Goal: Task Accomplishment & Management: Use online tool/utility

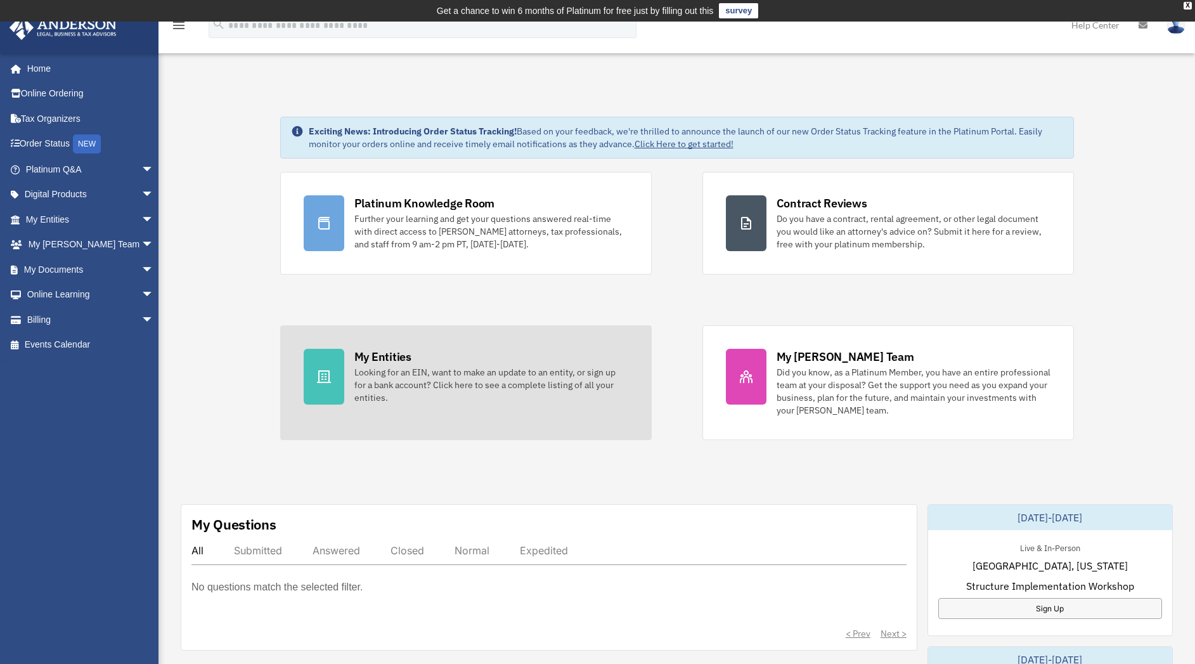
click at [534, 364] on div "My Entities Looking for an EIN, want to make an update to an entity, or sign up…" at bounding box center [491, 376] width 274 height 55
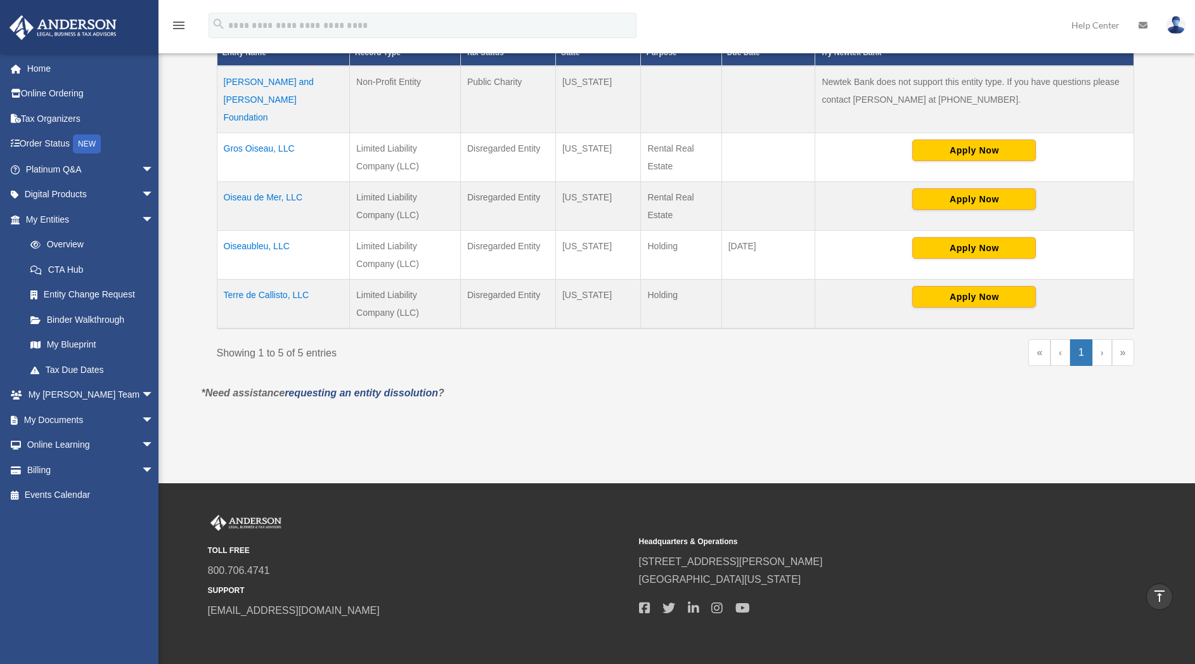
scroll to position [325, 0]
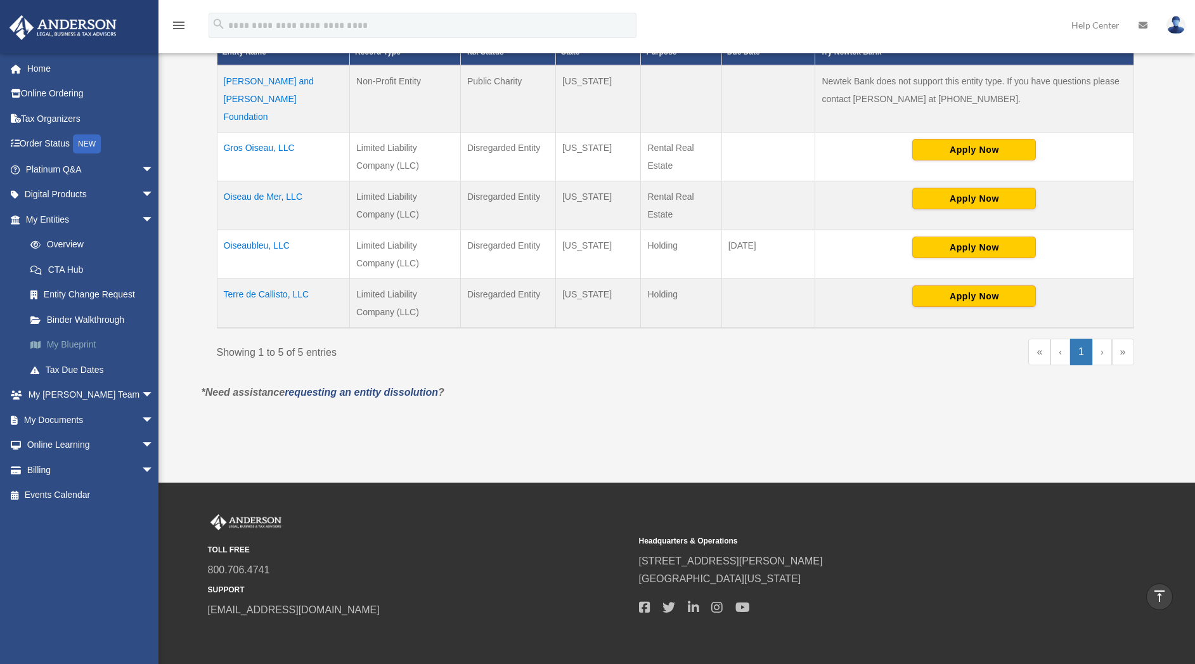
click at [79, 347] on link "My Blueprint" at bounding box center [95, 344] width 155 height 25
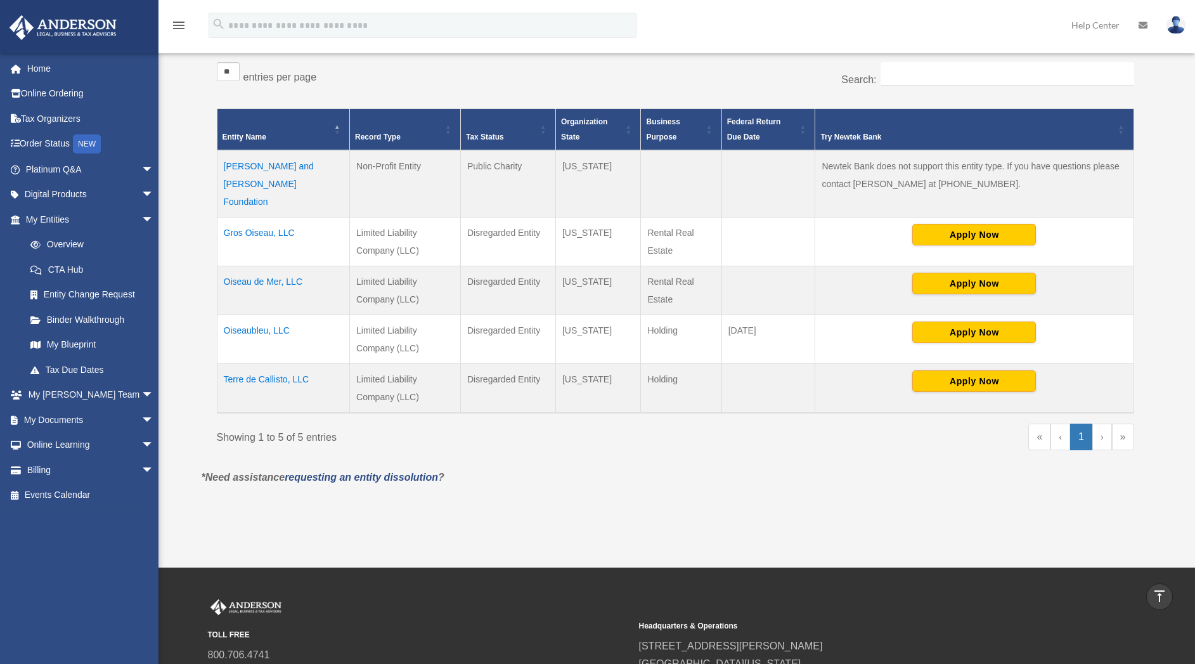
scroll to position [238, 0]
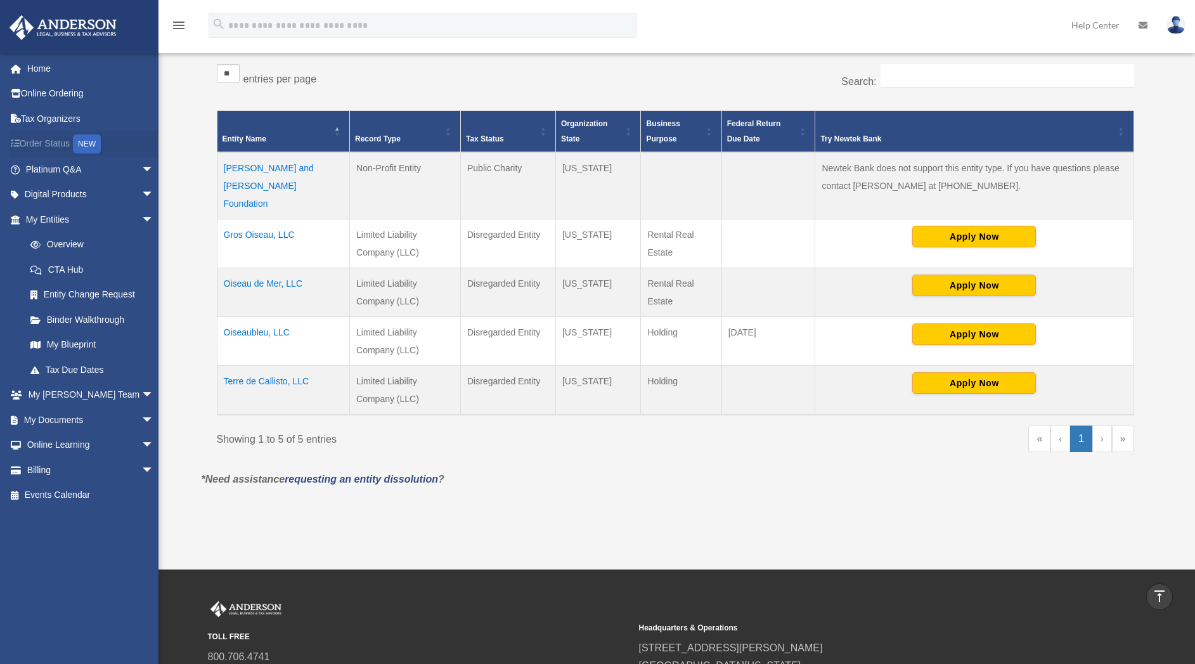
click at [91, 150] on div "NEW" at bounding box center [87, 143] width 28 height 19
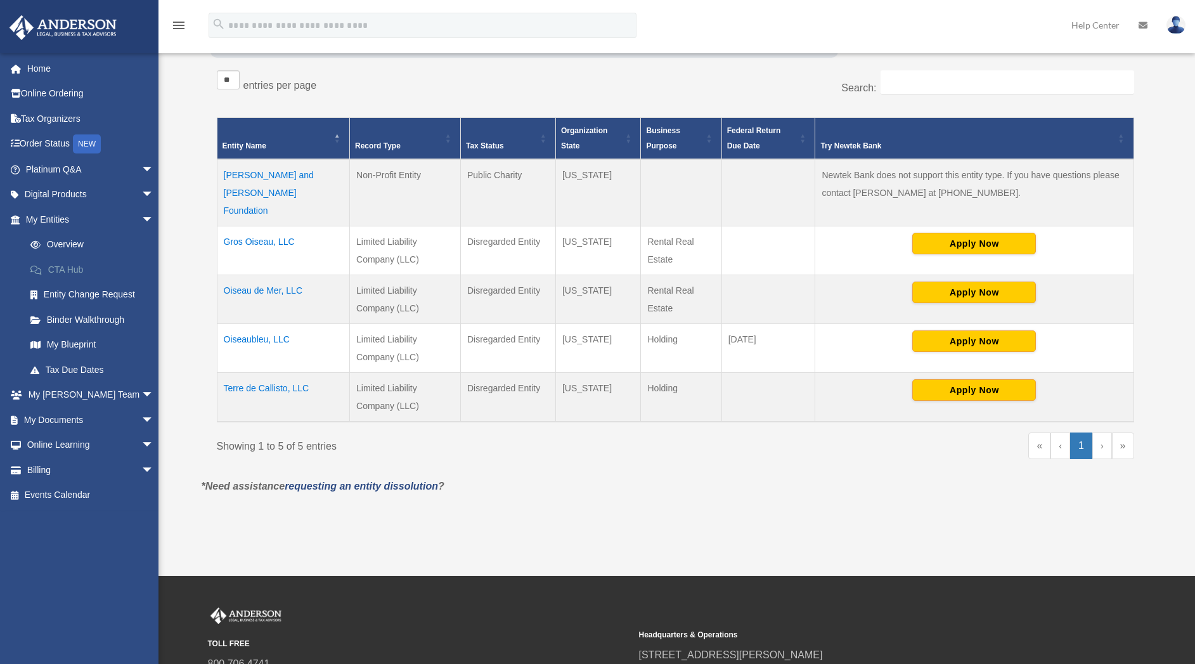
scroll to position [235, 0]
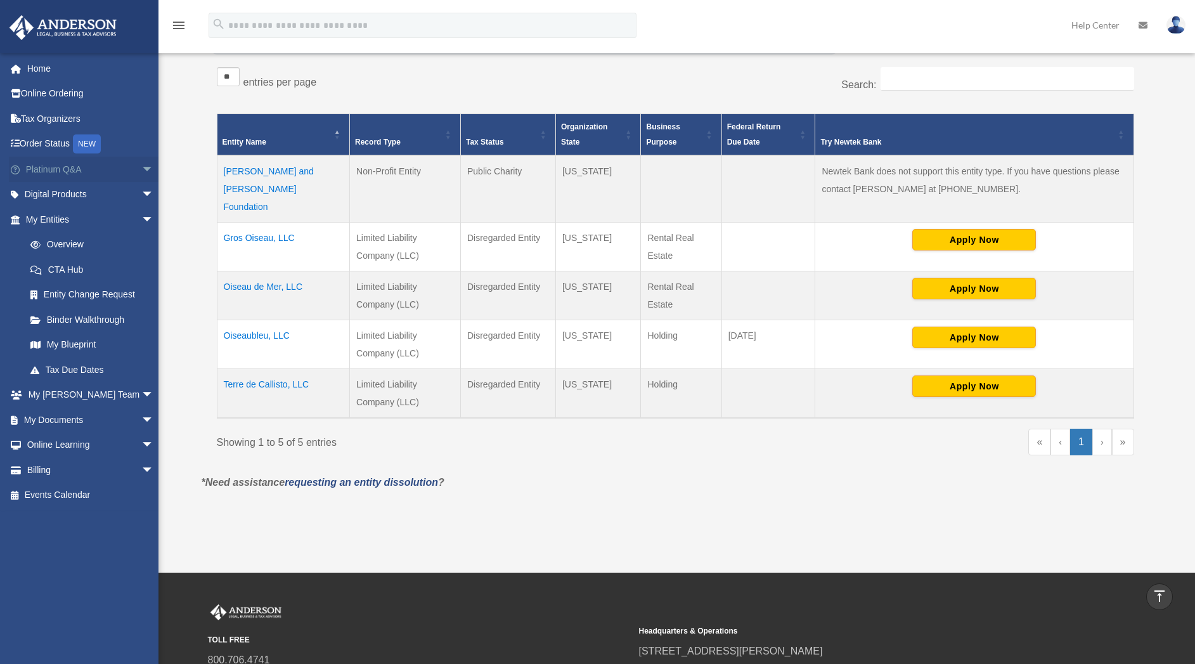
click at [141, 168] on span "arrow_drop_down" at bounding box center [153, 170] width 25 height 26
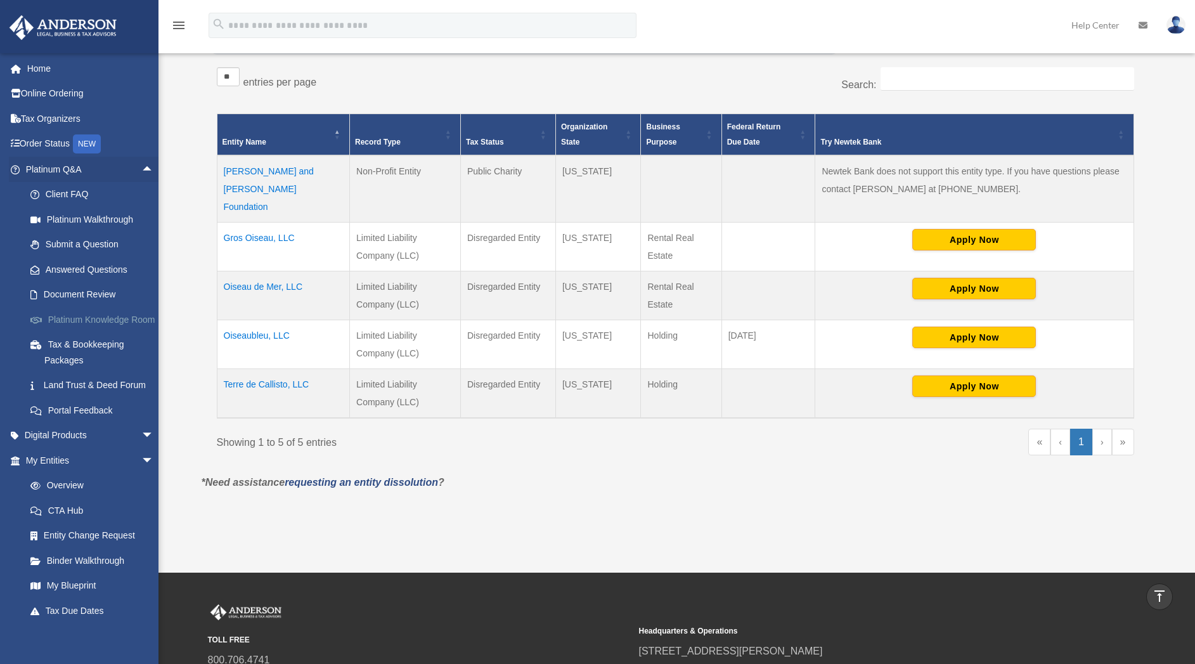
click at [86, 323] on link "Platinum Knowledge Room" at bounding box center [95, 319] width 155 height 25
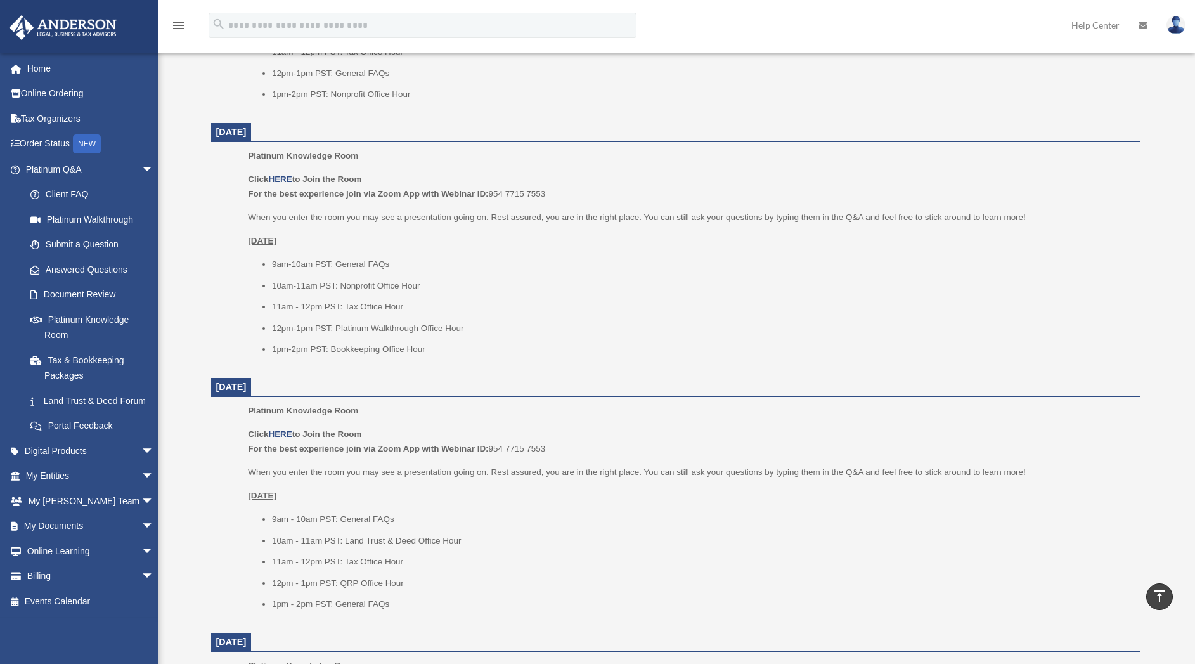
scroll to position [977, 0]
click at [98, 292] on link "Document Review" at bounding box center [95, 294] width 155 height 25
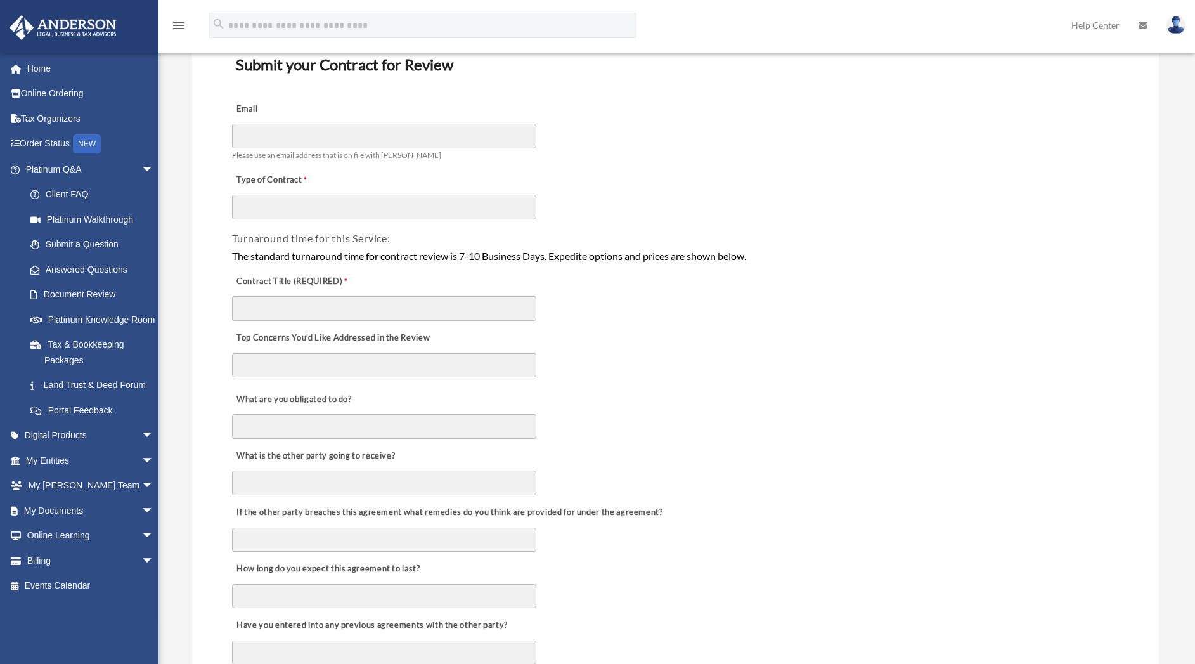
scroll to position [135, 0]
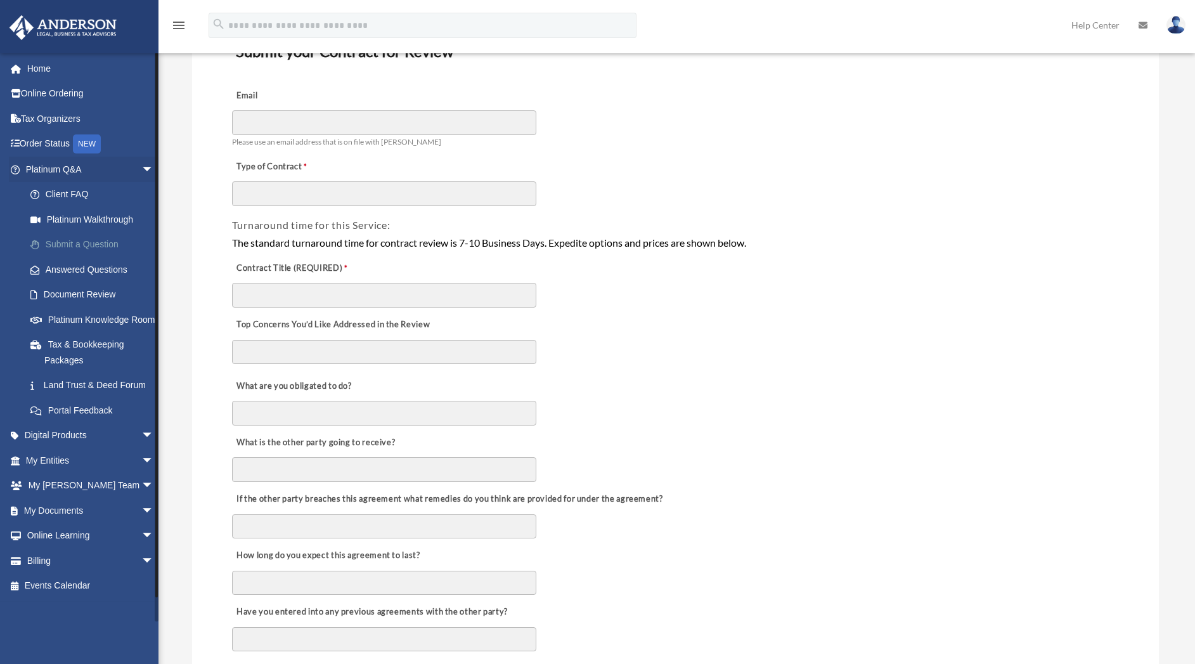
click at [97, 244] on link "Submit a Question" at bounding box center [95, 244] width 155 height 25
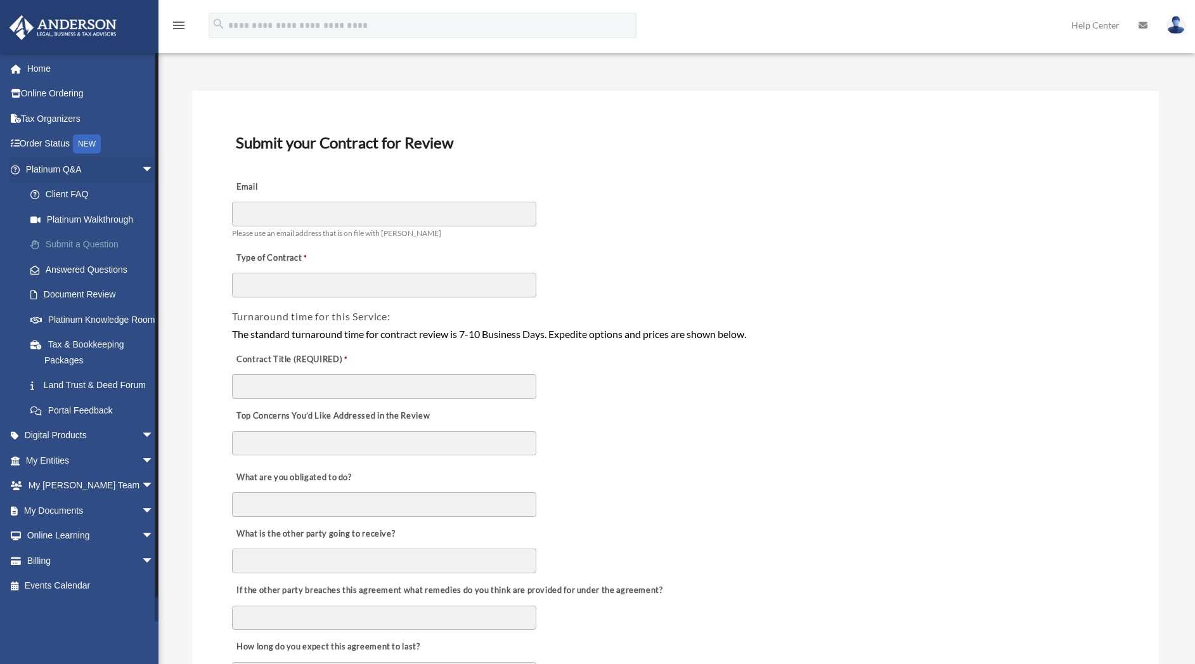
click at [93, 237] on link "Submit a Question" at bounding box center [95, 244] width 155 height 25
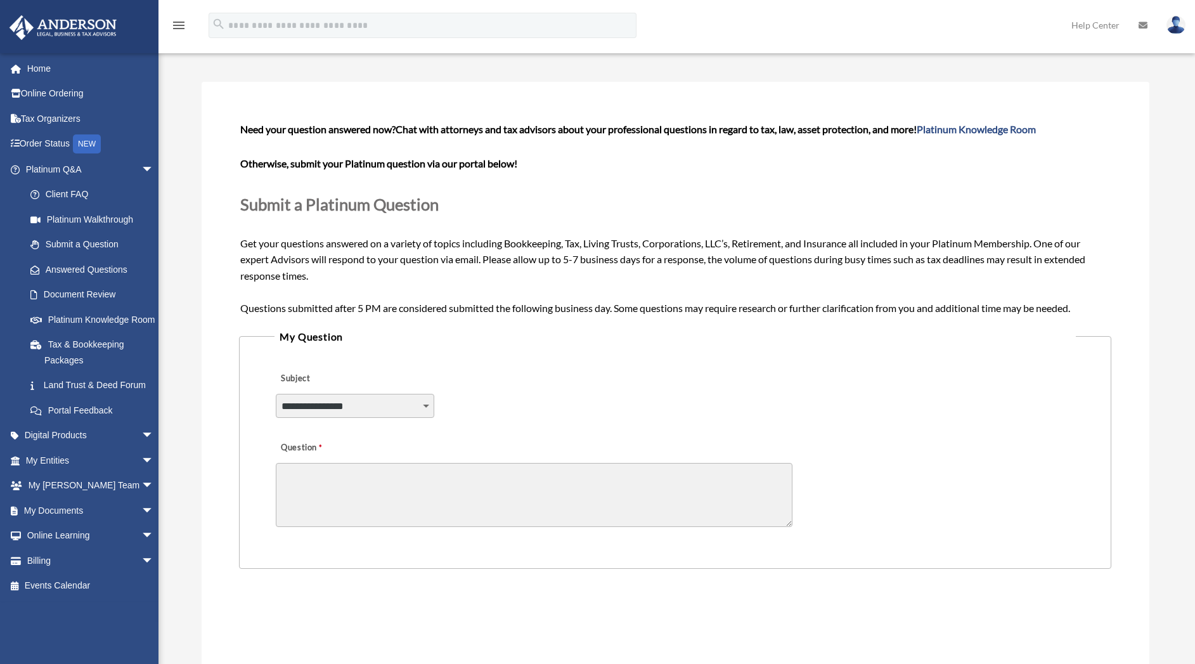
scroll to position [55, 0]
click at [424, 402] on select "**********" at bounding box center [355, 404] width 158 height 24
click at [408, 337] on legend "My Question" at bounding box center [674, 335] width 800 height 18
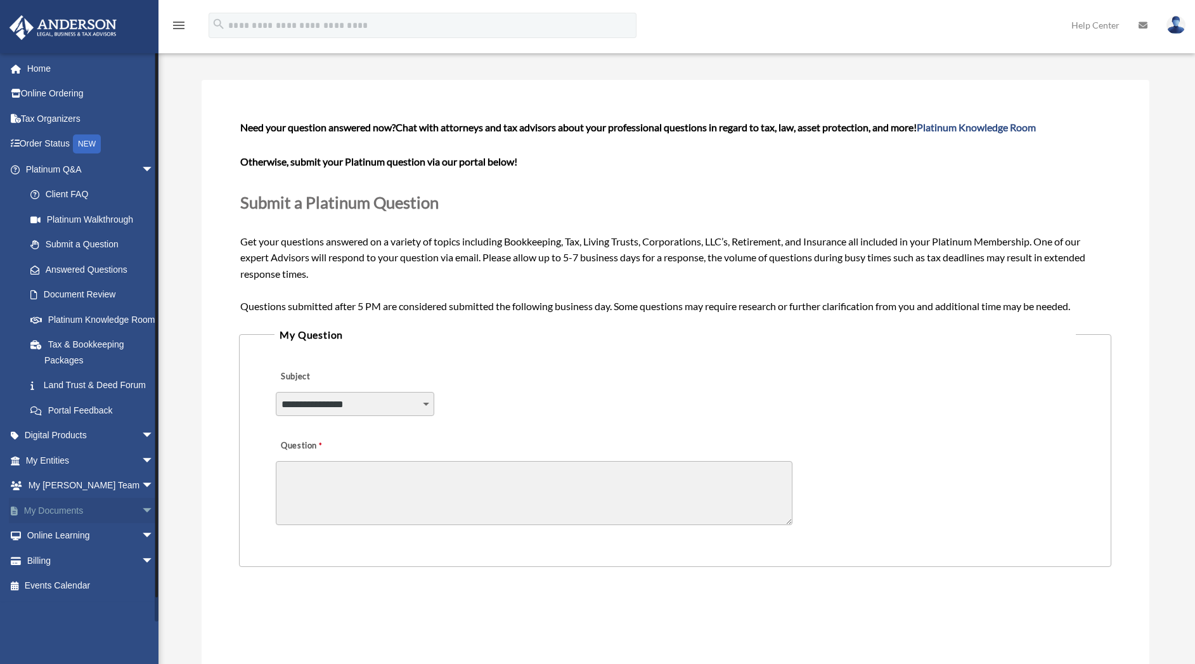
click at [141, 523] on span "arrow_drop_down" at bounding box center [153, 510] width 25 height 26
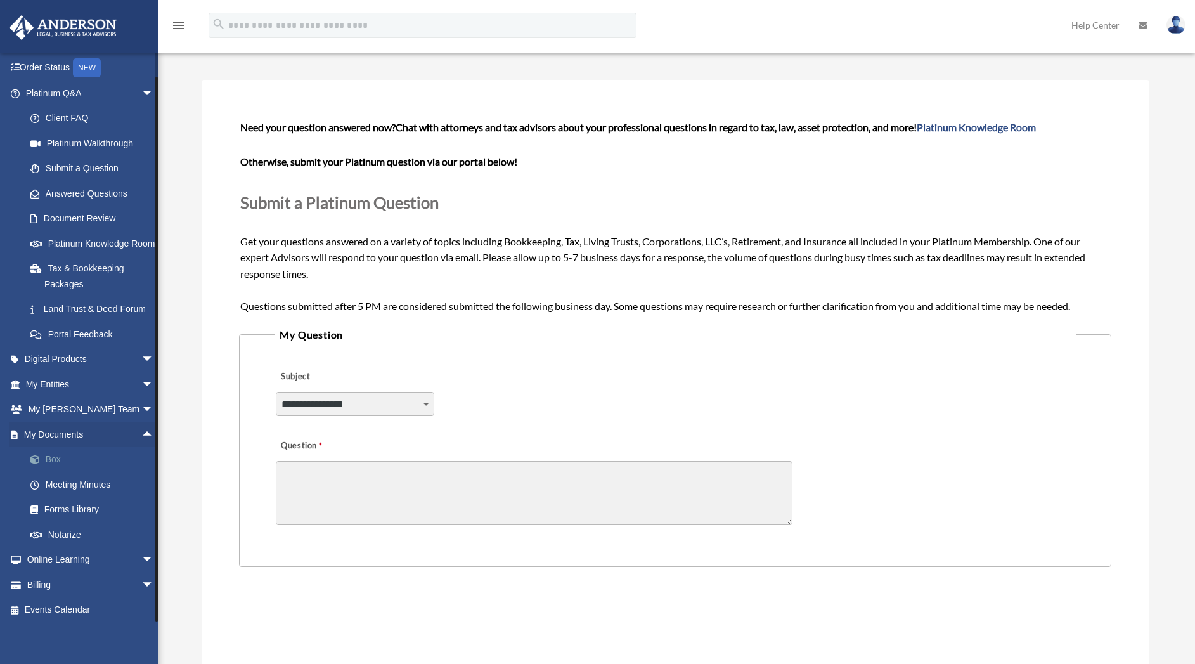
scroll to position [111, 0]
click at [53, 453] on link "Box" at bounding box center [95, 455] width 155 height 25
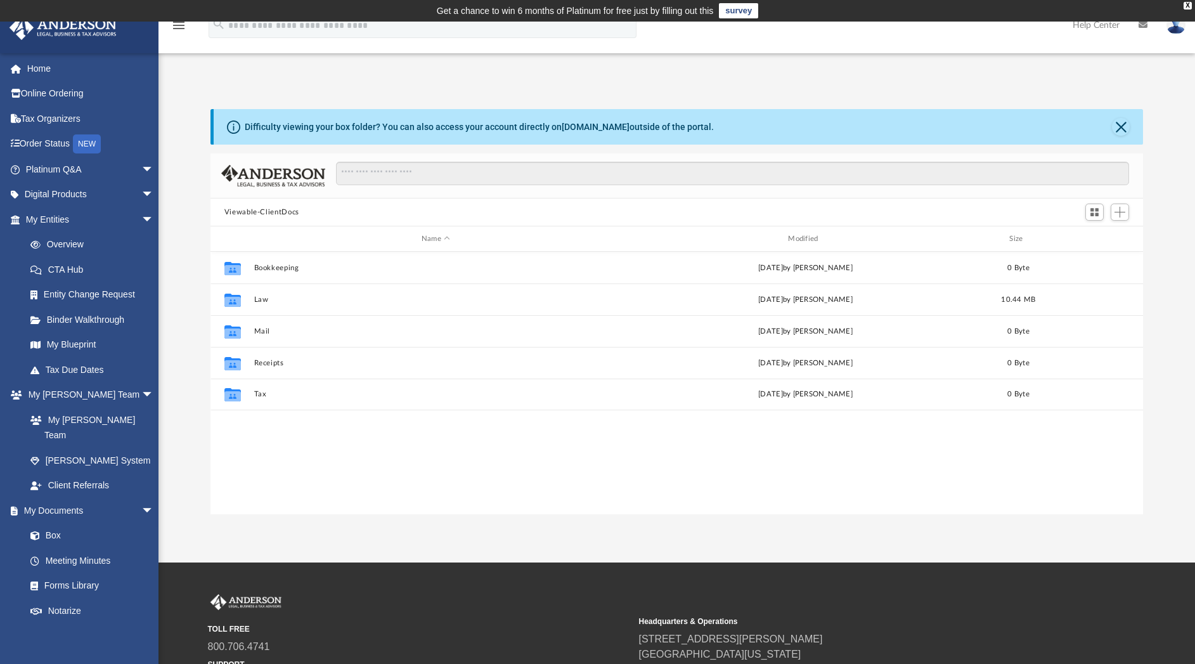
scroll to position [274, 918]
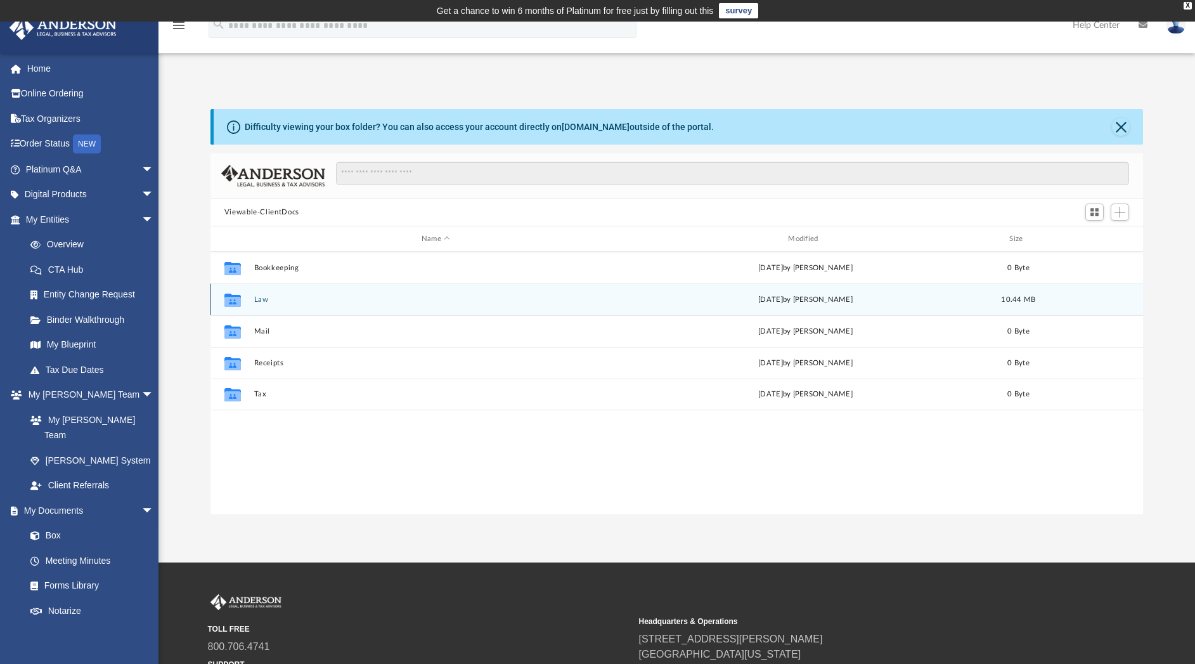
click at [281, 305] on div "Collaborated Folder Law today by Mya Ford 10.44 MB" at bounding box center [676, 299] width 933 height 32
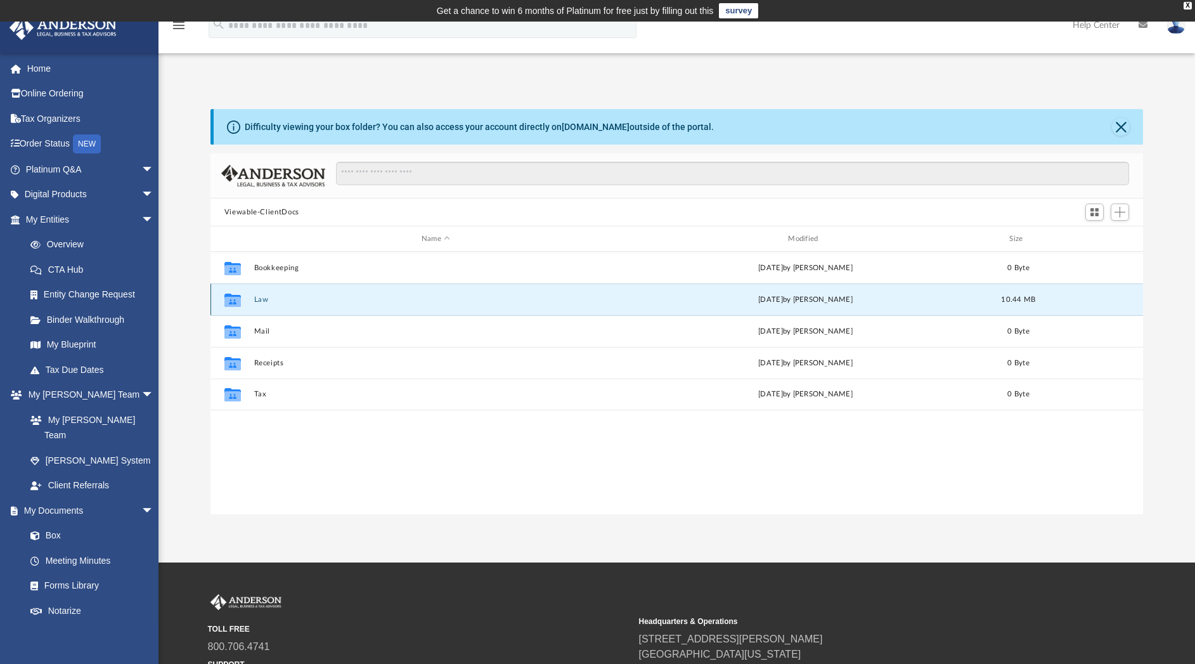
click at [259, 300] on button "Law" at bounding box center [436, 299] width 364 height 8
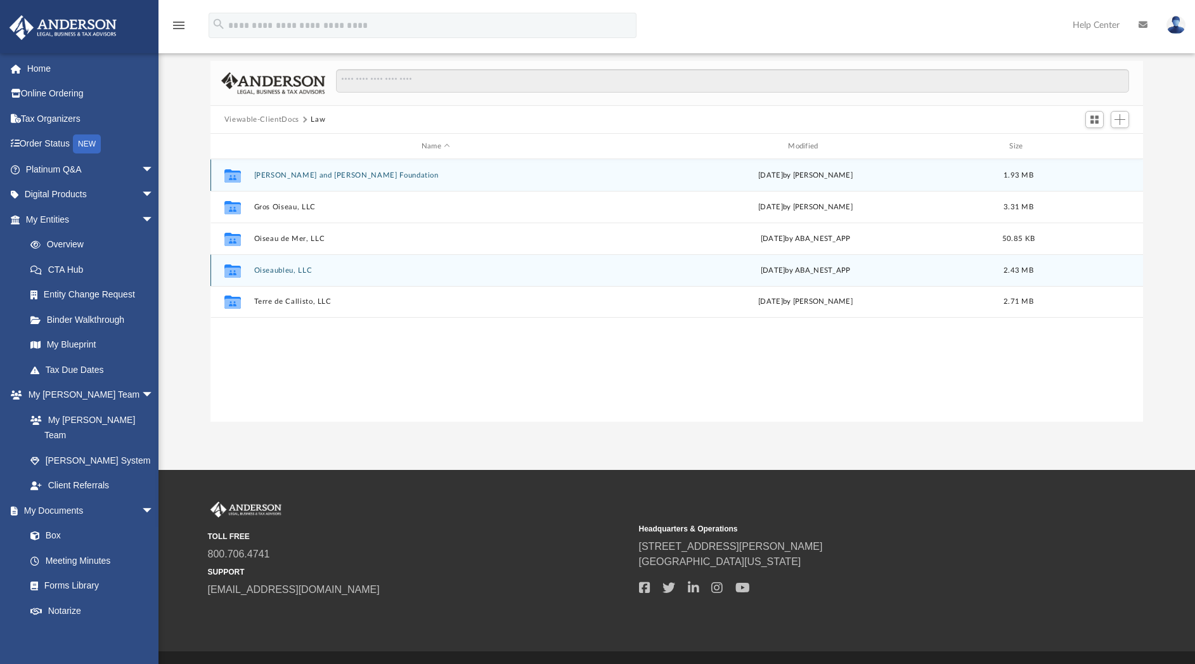
scroll to position [0, 0]
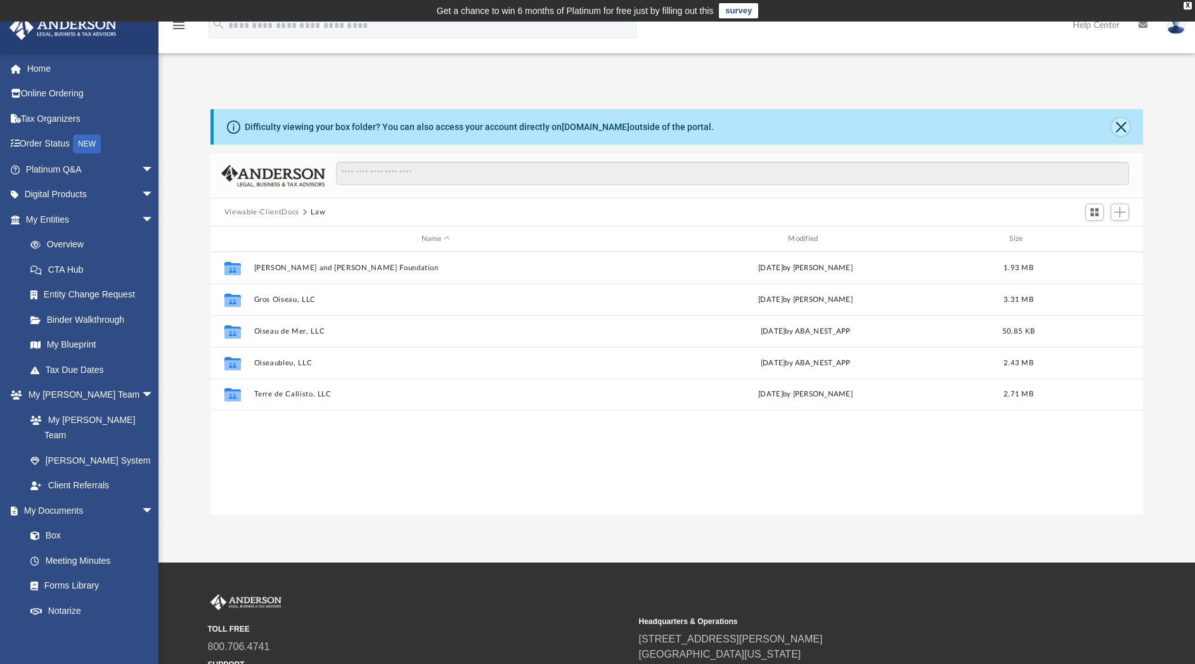
click at [1119, 125] on button "Close" at bounding box center [1121, 127] width 18 height 18
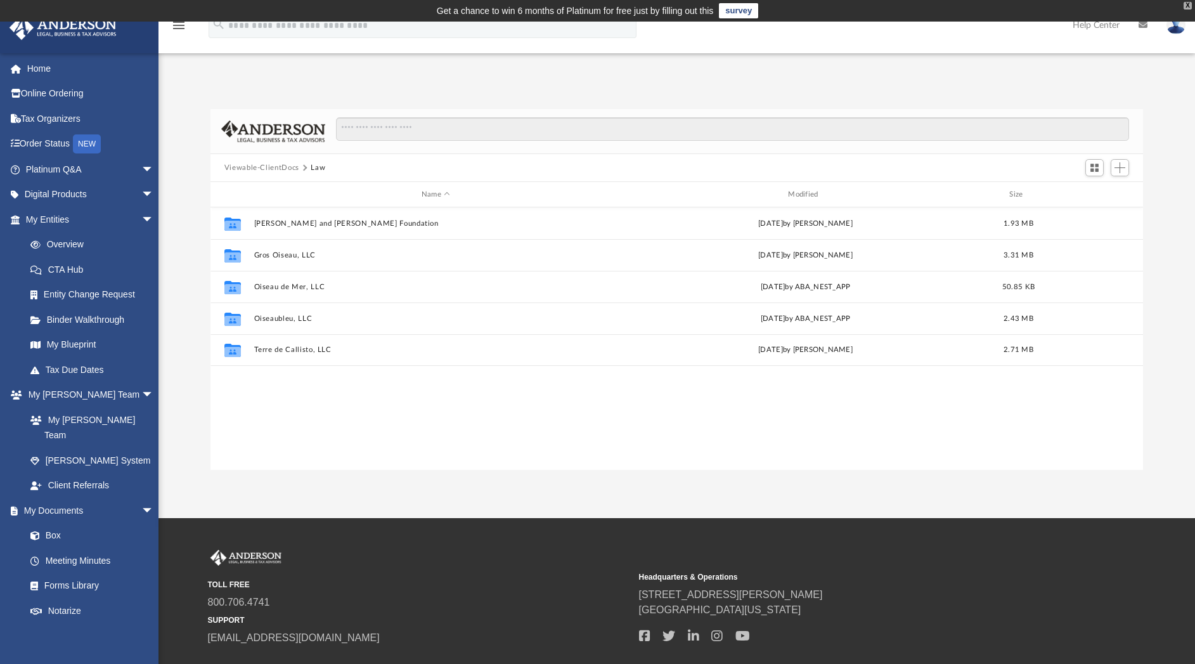
click at [1191, 5] on div "X" at bounding box center [1187, 6] width 8 height 8
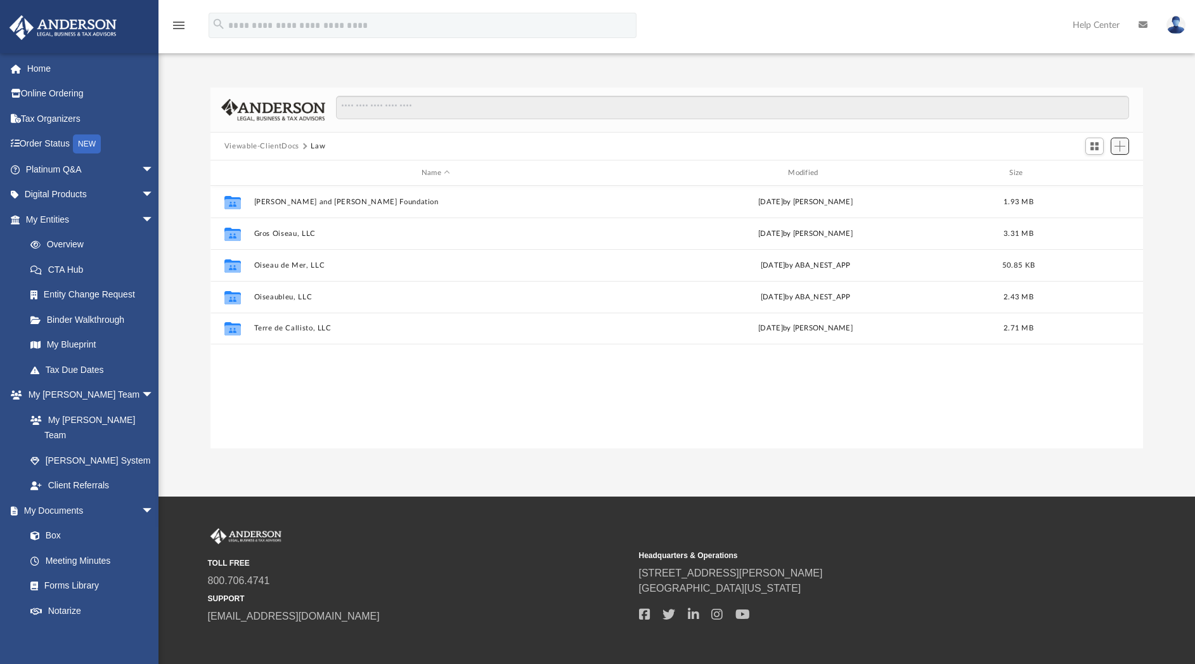
click at [1120, 155] on button "Add" at bounding box center [1119, 147] width 19 height 18
click at [1093, 172] on li "Upload" at bounding box center [1101, 171] width 41 height 13
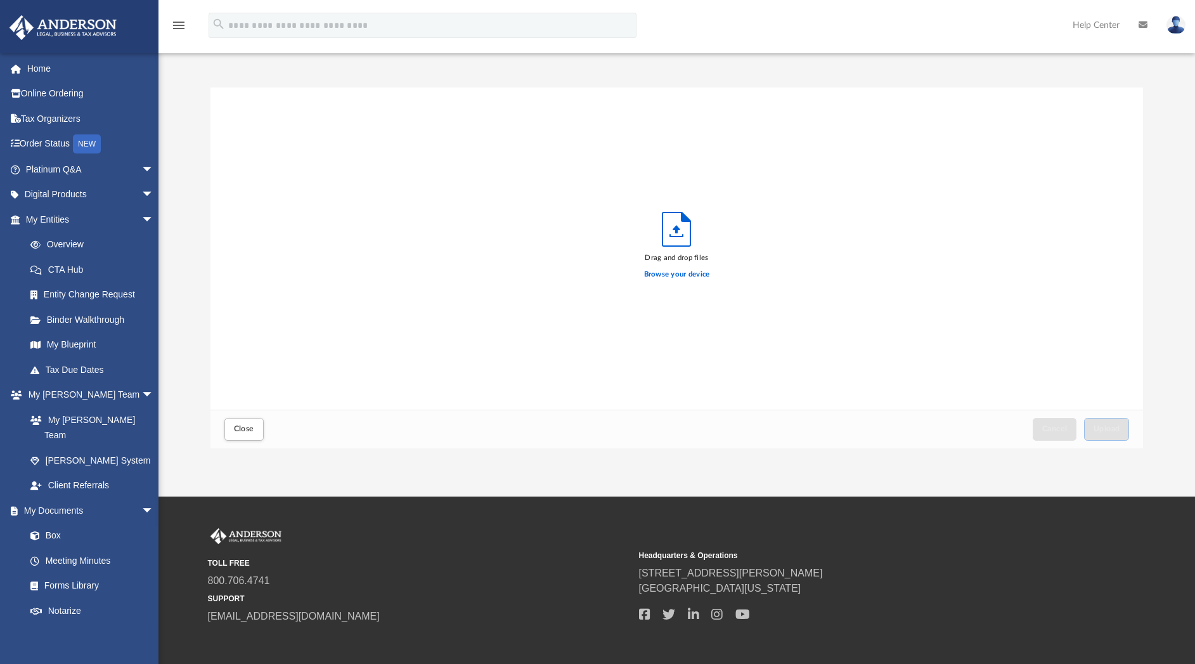
scroll to position [307, 918]
click at [98, 548] on link "Meeting Minutes" at bounding box center [95, 560] width 155 height 25
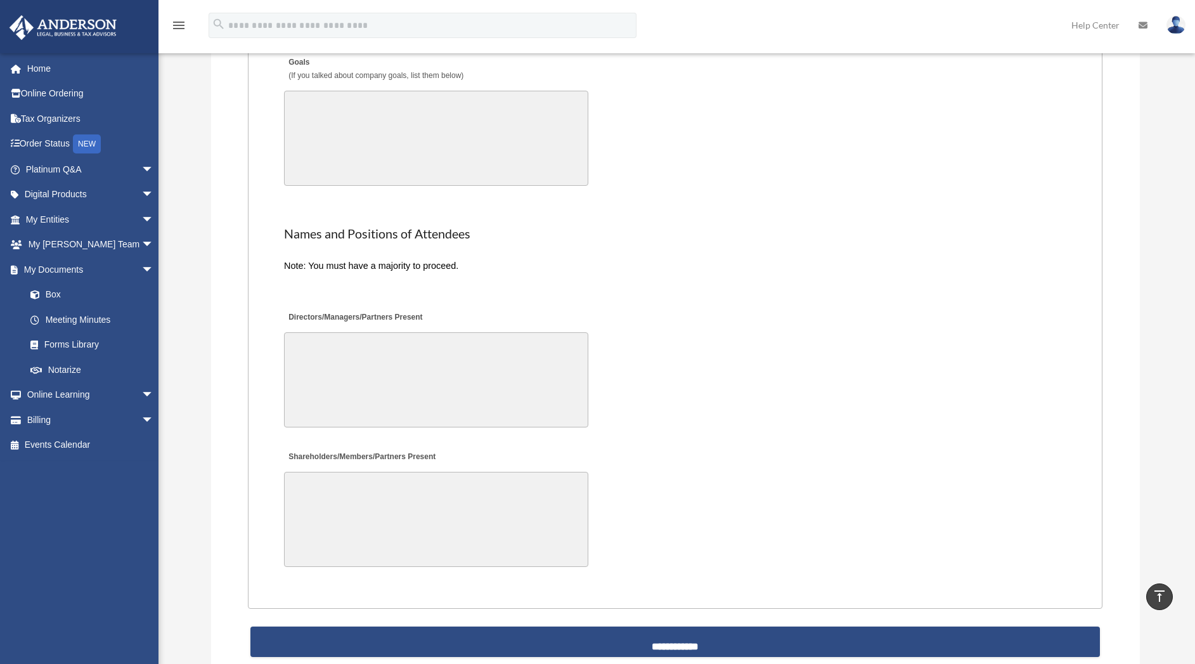
scroll to position [2481, 0]
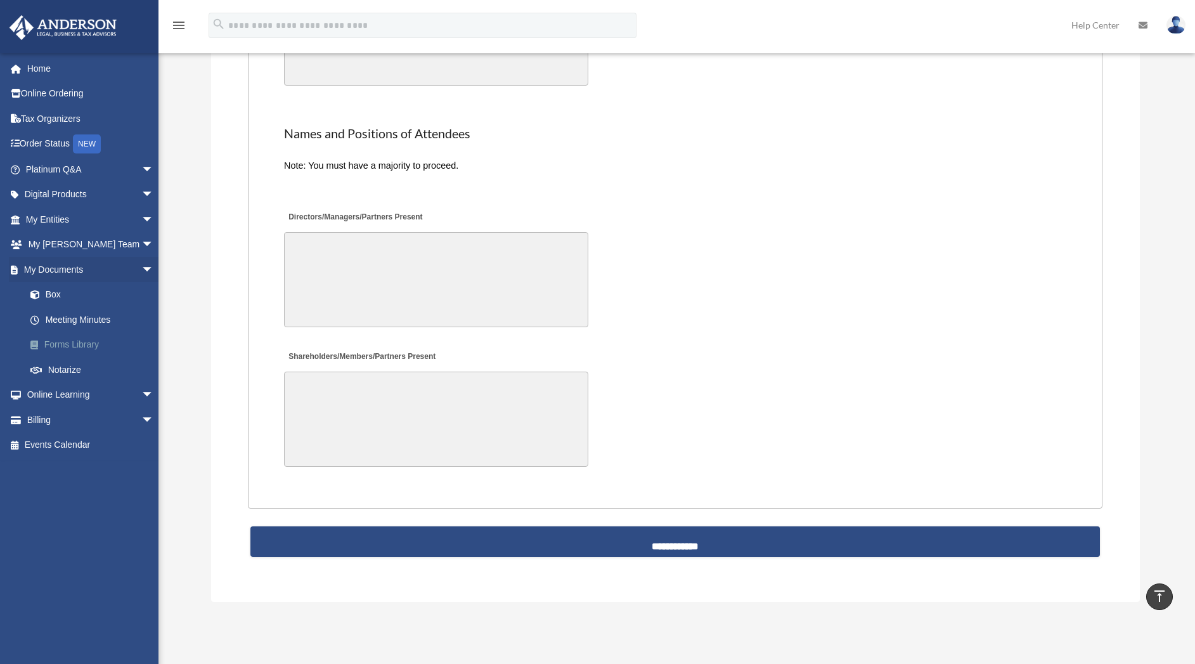
click at [75, 345] on link "Forms Library" at bounding box center [95, 344] width 155 height 25
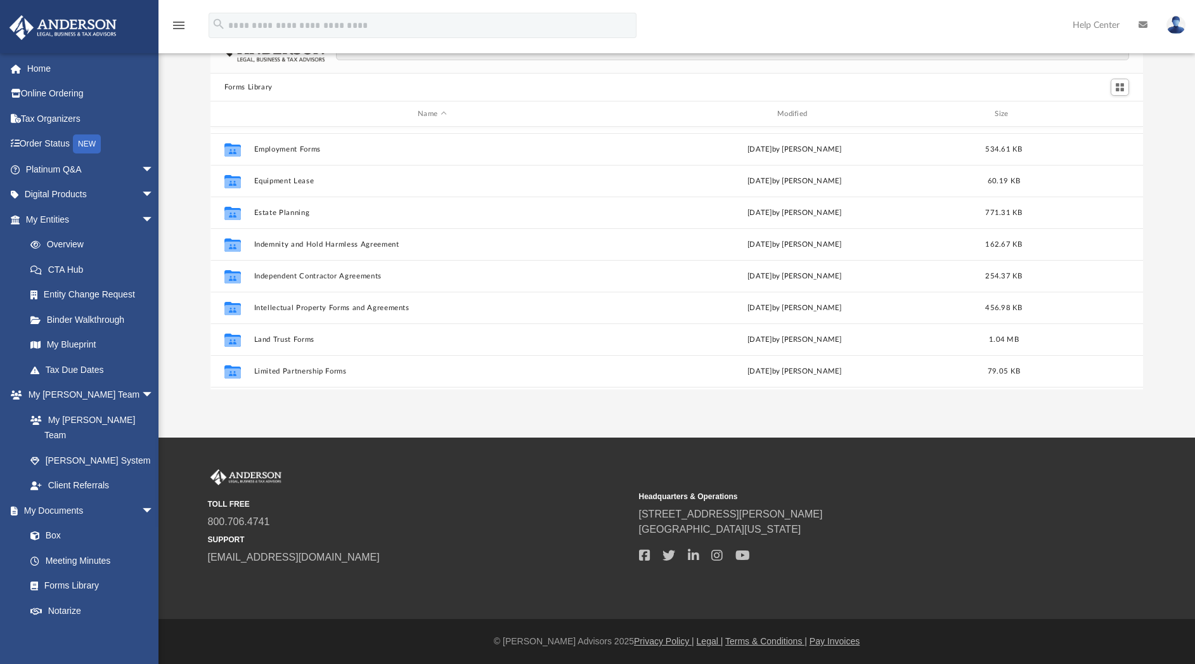
scroll to position [357, 0]
